Goal: Information Seeking & Learning: Find specific fact

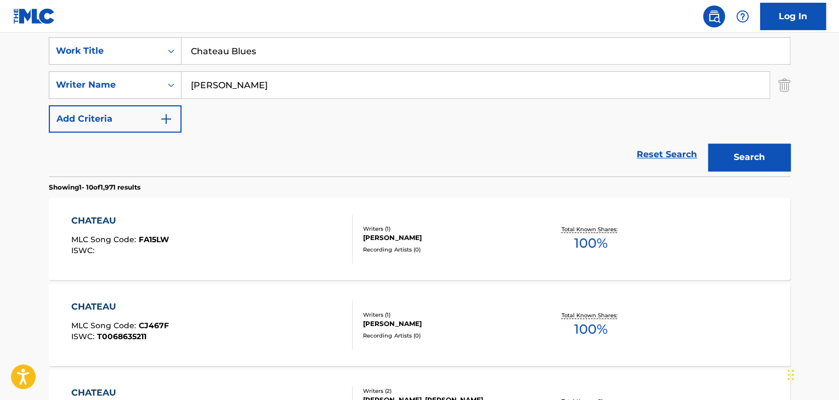
click at [364, 89] on input "[PERSON_NAME]" at bounding box center [476, 85] width 588 height 26
paste input "Rzeznik"
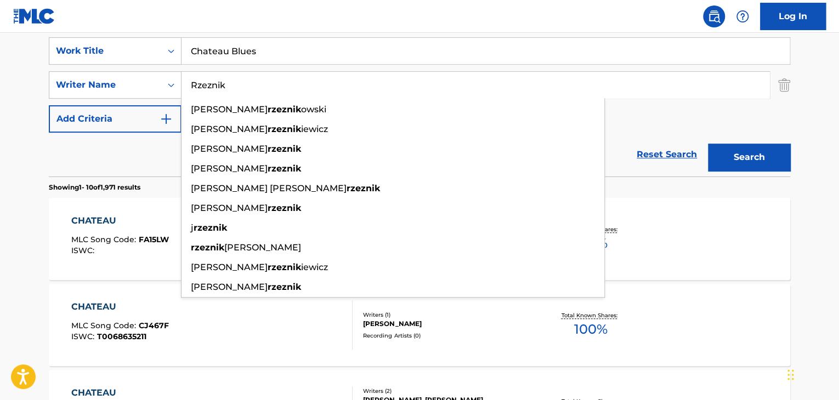
type input "Rzeznik"
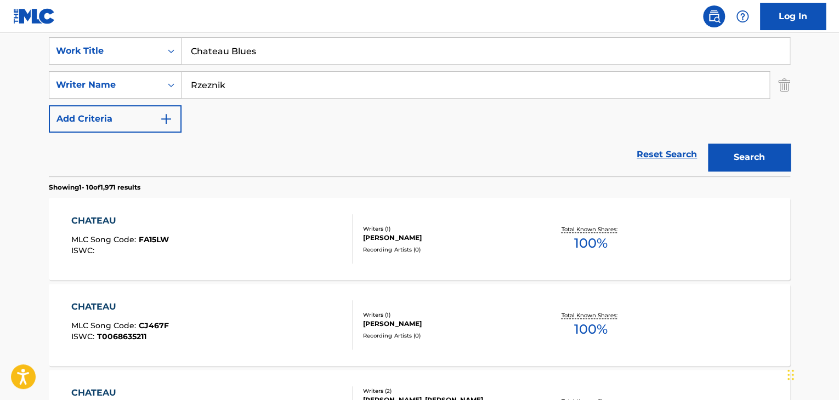
click at [284, 56] on input "Chateau Blues" at bounding box center [486, 51] width 608 height 26
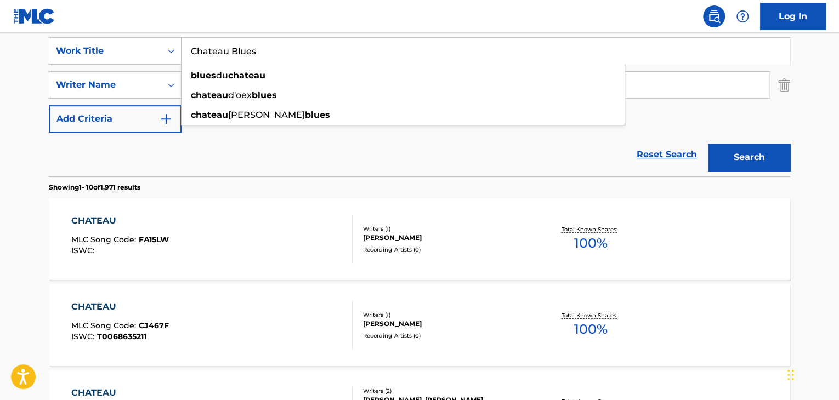
click at [284, 56] on input "Chateau Blues" at bounding box center [486, 51] width 608 height 26
paste input "Not Goodbye"
type input "Not Goodbye"
click at [735, 152] on button "Search" at bounding box center [749, 157] width 82 height 27
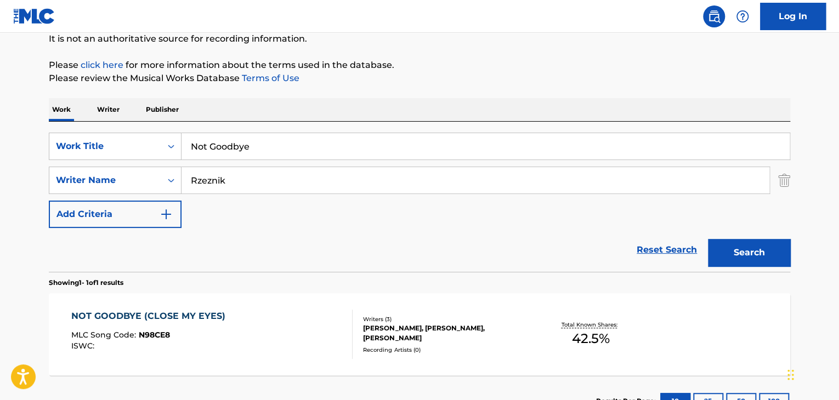
scroll to position [196, 0]
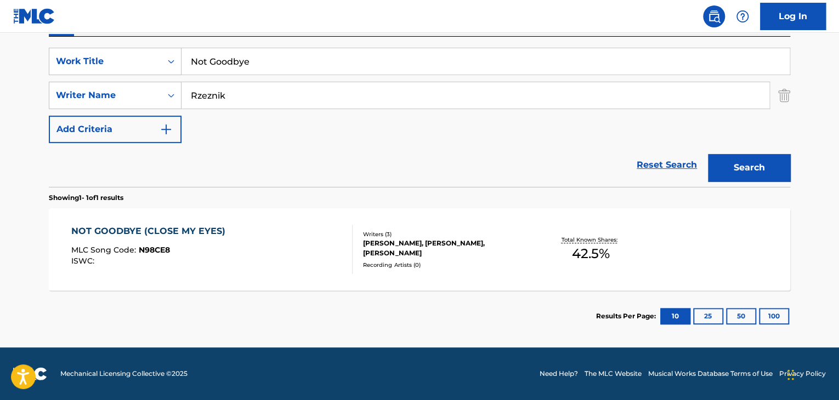
click at [156, 228] on div "NOT GOODBYE (CLOSE MY EYES)" at bounding box center [151, 231] width 160 height 13
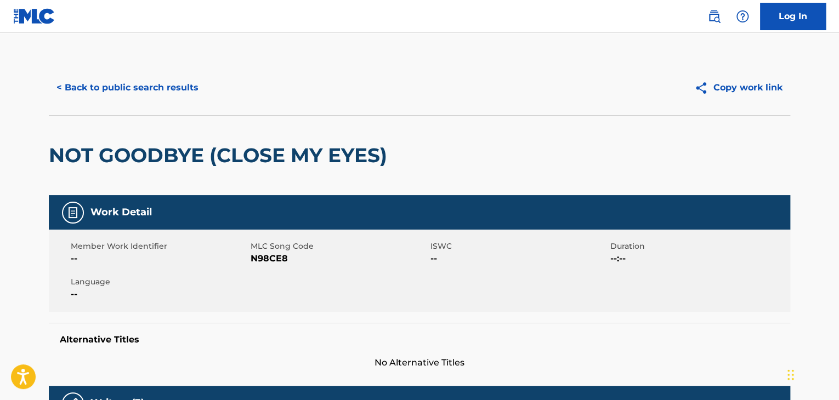
click at [270, 261] on span "N98CE8" at bounding box center [339, 258] width 177 height 13
copy span "N98CE8"
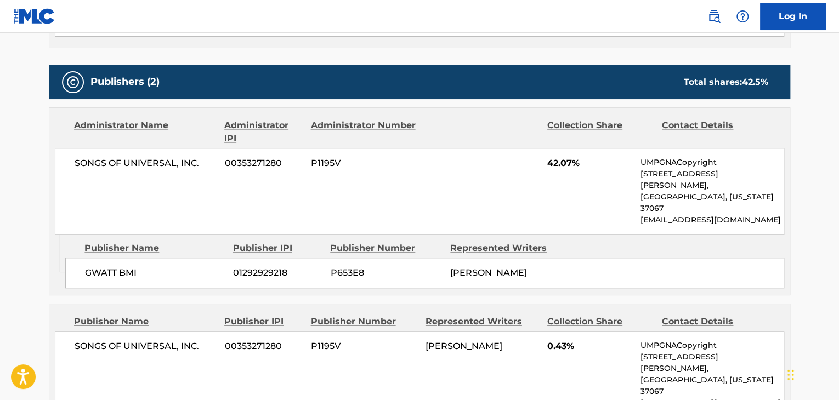
scroll to position [475, 0]
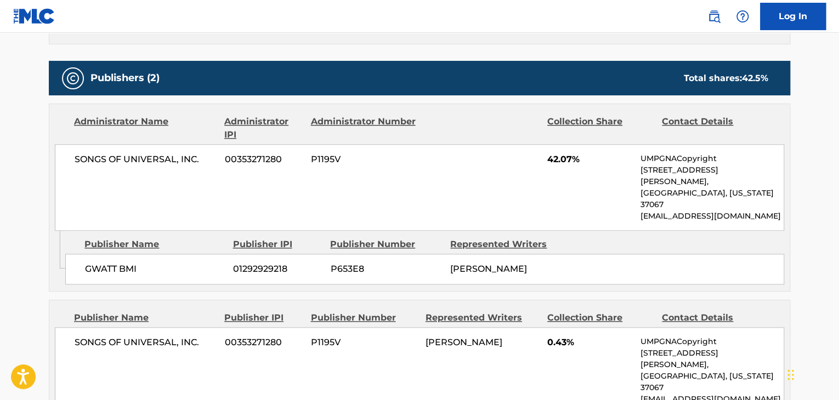
click at [110, 263] on span "GWATT BMI" at bounding box center [155, 269] width 140 height 13
copy div "GWATT BMI"
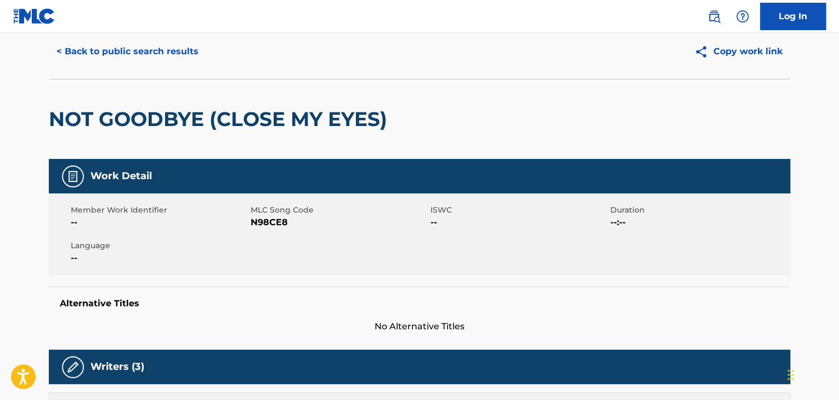
click at [175, 51] on button "< Back to public search results" at bounding box center [127, 51] width 157 height 27
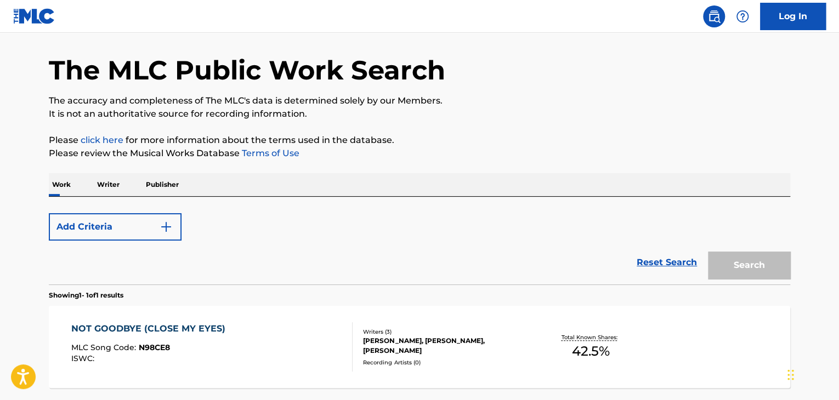
scroll to position [134, 0]
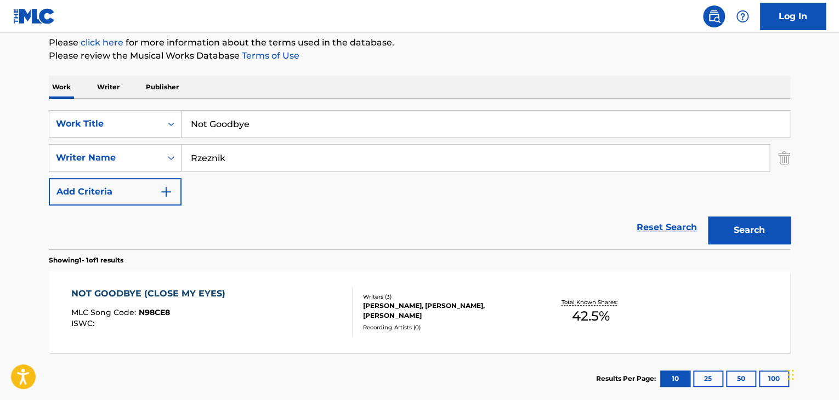
click at [491, 121] on input "Not Goodbye" at bounding box center [486, 124] width 608 height 26
paste input "Dandelion"
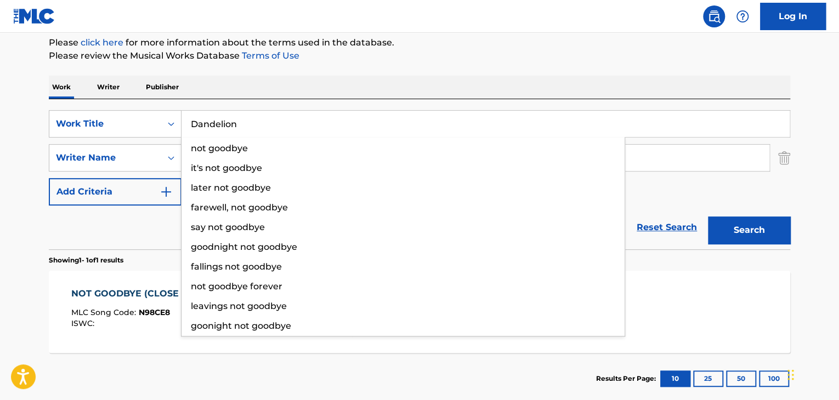
type input "Dandelion"
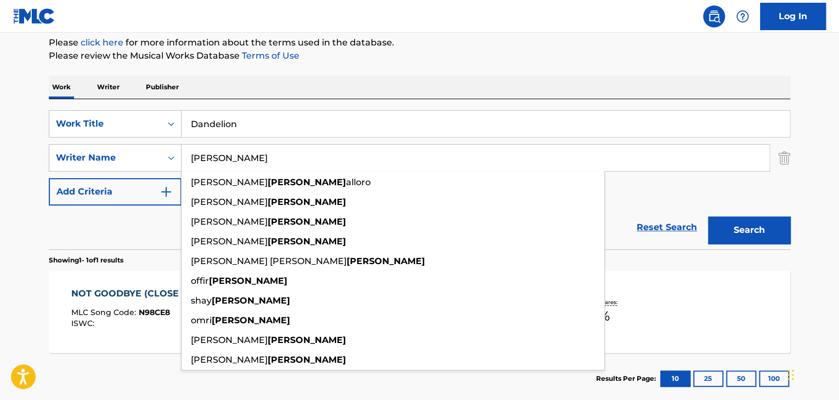
type input "[PERSON_NAME]"
click at [763, 224] on button "Search" at bounding box center [749, 230] width 82 height 27
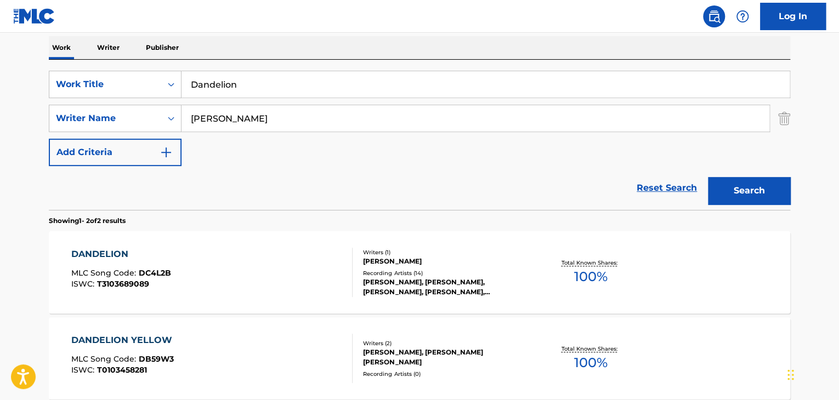
scroll to position [244, 0]
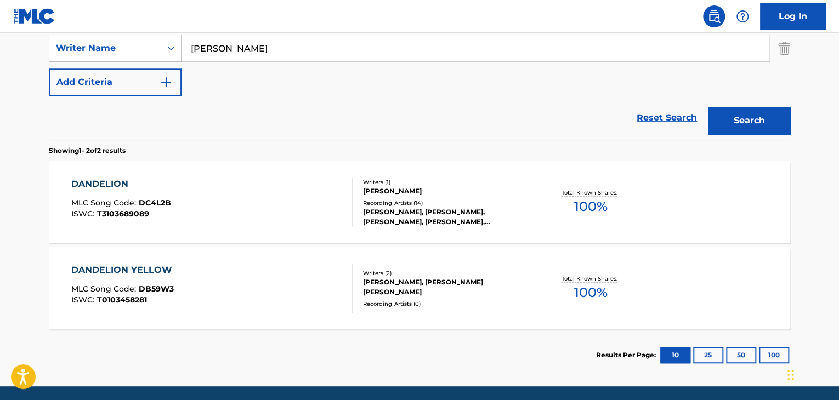
click at [116, 176] on div "DANDELION MLC Song Code : DC4L2B ISWC : T3103689089 Writers ( 1 ) [PERSON_NAME]…" at bounding box center [420, 202] width 742 height 82
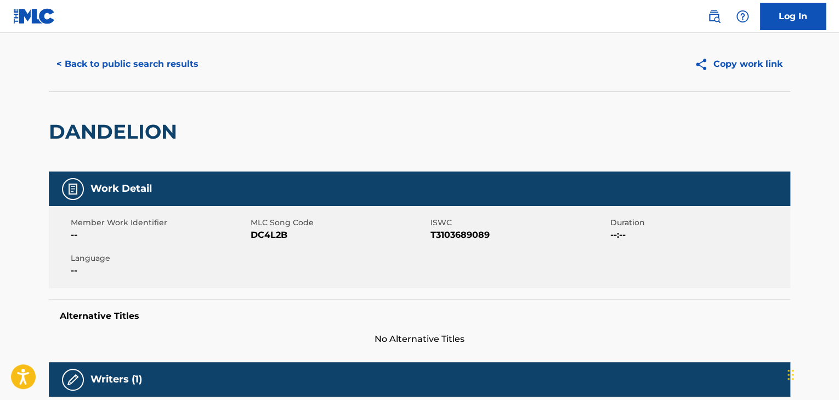
scroll to position [36, 0]
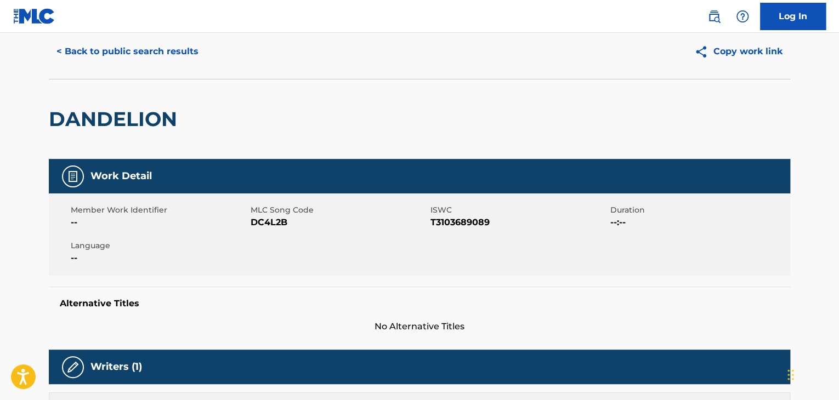
click at [280, 229] on span "DC4L2B" at bounding box center [339, 222] width 177 height 13
click at [280, 228] on span "DC4L2B" at bounding box center [339, 222] width 177 height 13
copy span "DC4L2B"
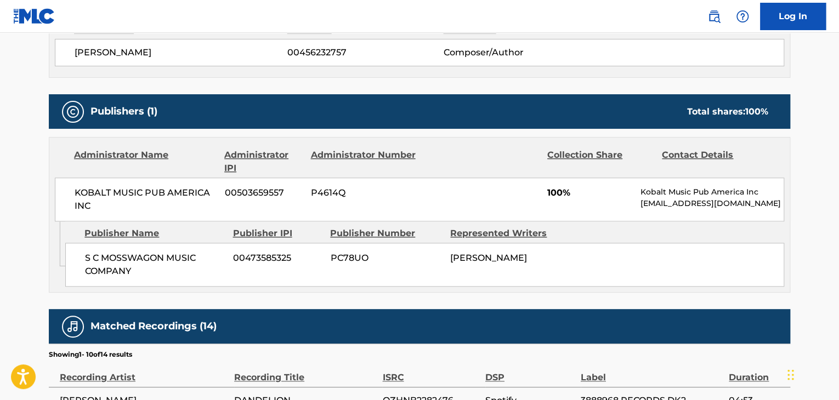
scroll to position [439, 0]
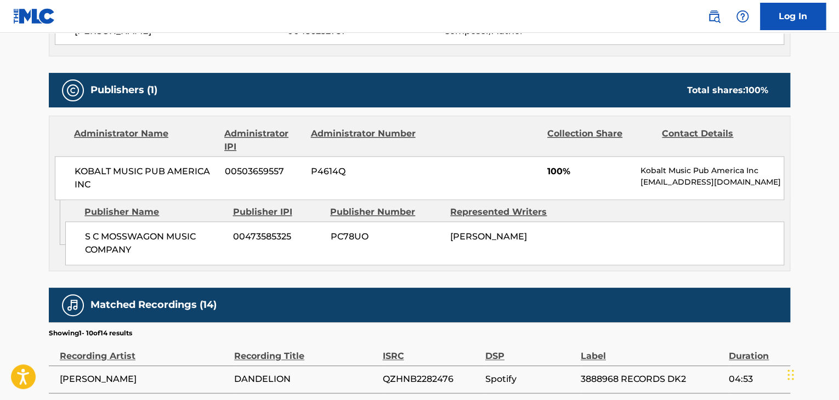
click at [167, 238] on span "S C MOSSWAGON MUSIC COMPANY" at bounding box center [155, 243] width 140 height 26
copy div "S C MOSSWAGON MUSIC COMPANY"
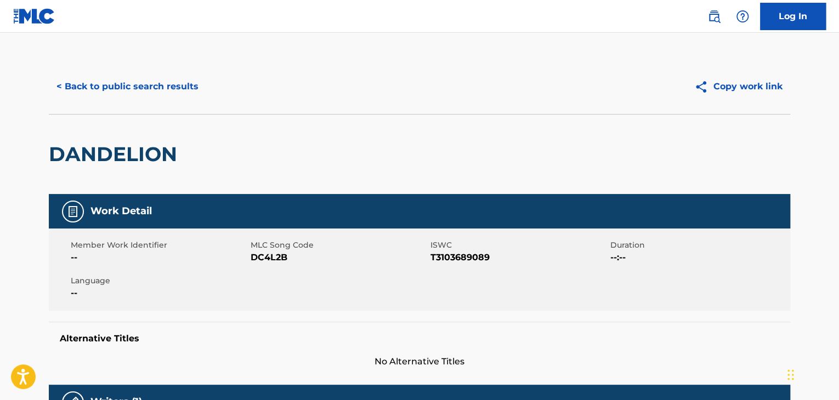
scroll to position [0, 0]
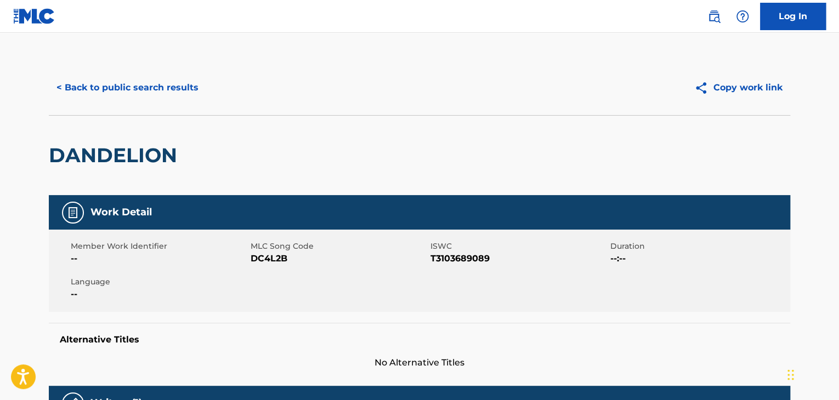
click at [88, 84] on button "< Back to public search results" at bounding box center [127, 87] width 157 height 27
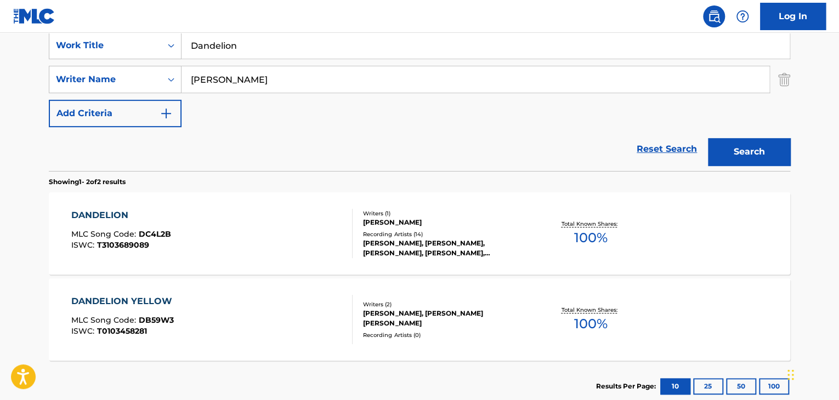
scroll to position [37, 0]
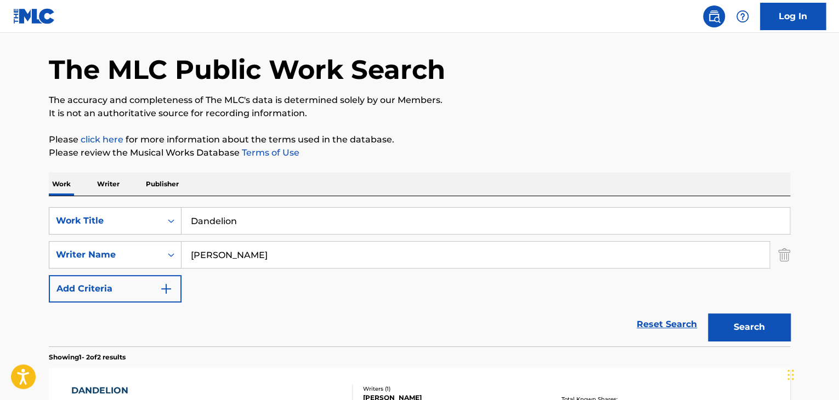
click at [176, 185] on p "Publisher" at bounding box center [162, 184] width 39 height 23
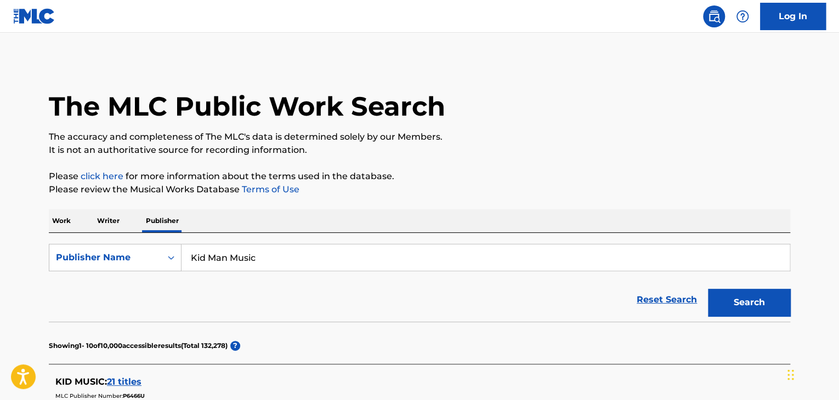
click at [233, 250] on input "Kid Man Music" at bounding box center [486, 258] width 608 height 26
paste input "Unknown [PERSON_NAME]"
type input "Unknown [PERSON_NAME]"
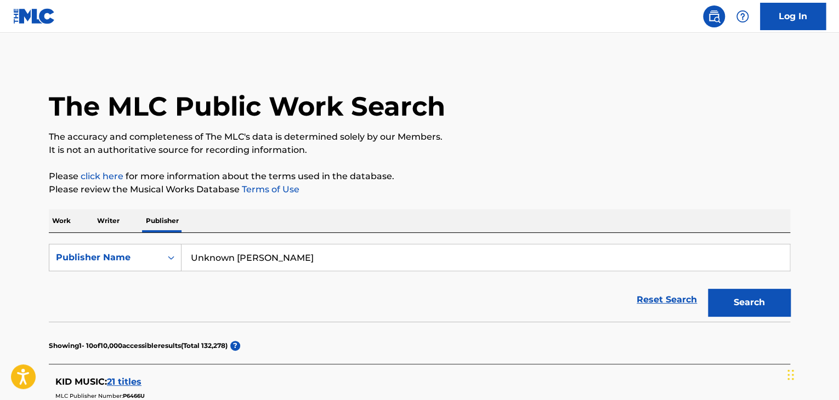
click at [761, 305] on button "Search" at bounding box center [749, 302] width 82 height 27
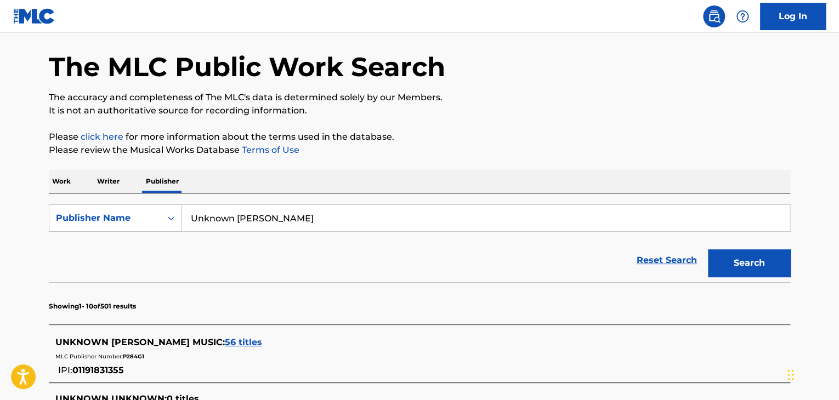
scroll to position [146, 0]
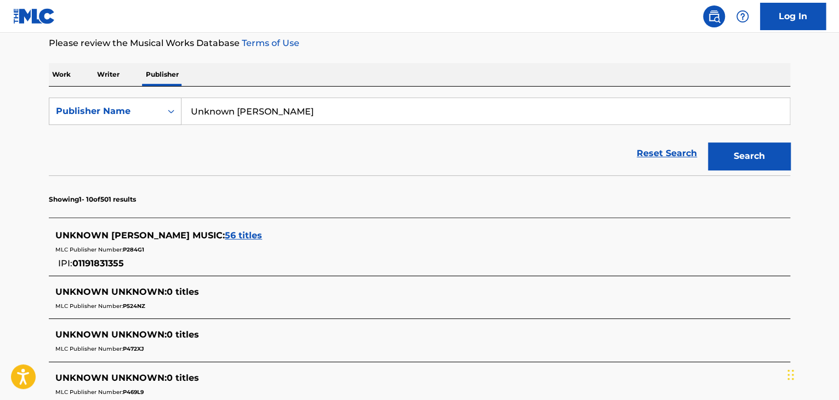
click at [225, 239] on span "56 titles" at bounding box center [243, 235] width 37 height 10
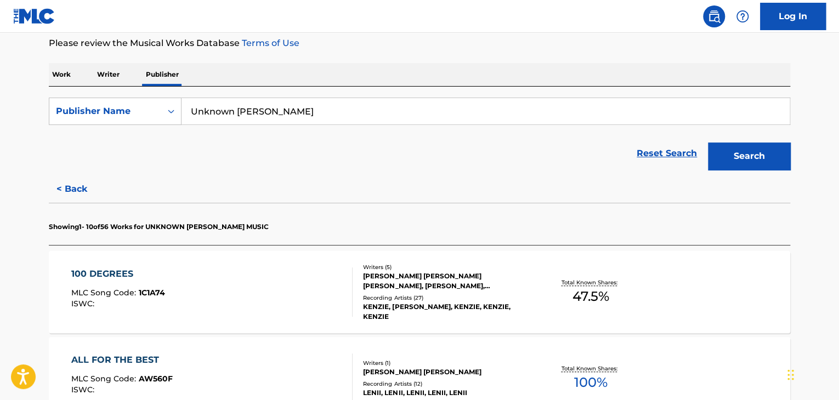
click at [105, 275] on div "100 DEGREES" at bounding box center [118, 274] width 94 height 13
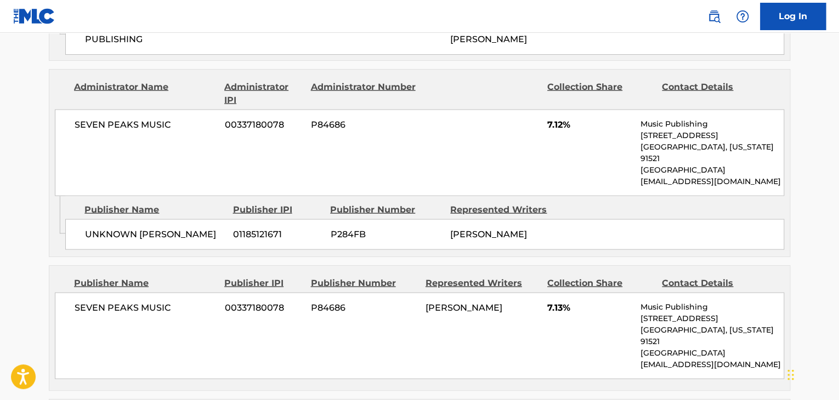
scroll to position [1097, 0]
